Goal: Find specific page/section: Find specific page/section

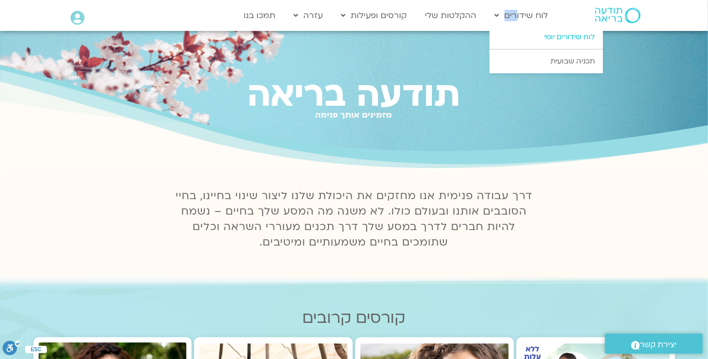
drag, startPoint x: 518, startPoint y: 12, endPoint x: 529, endPoint y: 29, distance: 19.7
click at [529, 25] on li "לוח שידורים לוח שידורים יומי תכניה שבועית" at bounding box center [522, 16] width 64 height 20
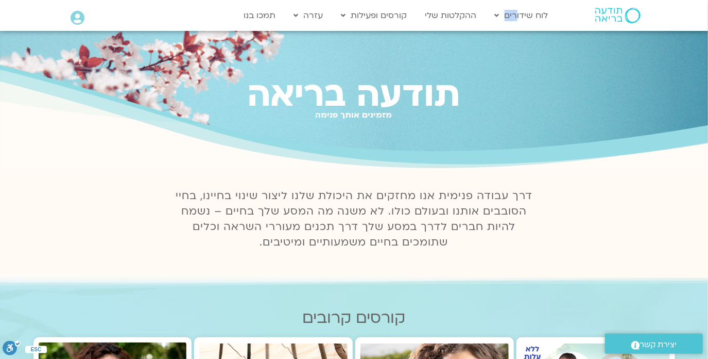
click at [485, 27] on div "Main Menu לוח שידורים לוח שידורים יומי תכניה שבועית ההקלטות שלי קורסים ופעילות …" at bounding box center [363, 16] width 392 height 30
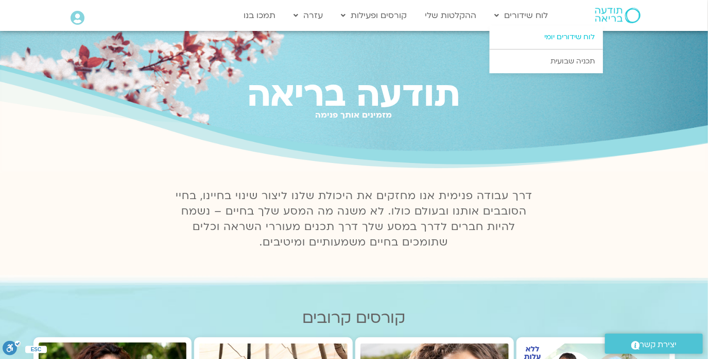
click at [555, 36] on link "לוח שידורים יומי" at bounding box center [546, 37] width 113 height 24
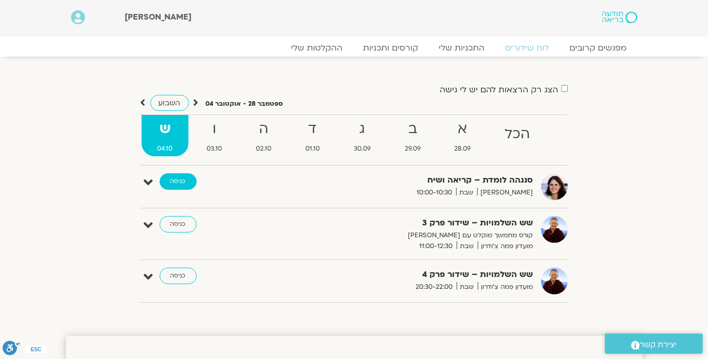
click at [180, 179] on link "כניסה" at bounding box center [178, 181] width 37 height 16
